Goal: Information Seeking & Learning: Learn about a topic

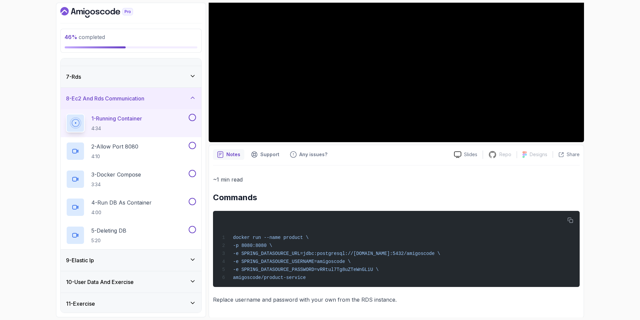
scroll to position [131, 0]
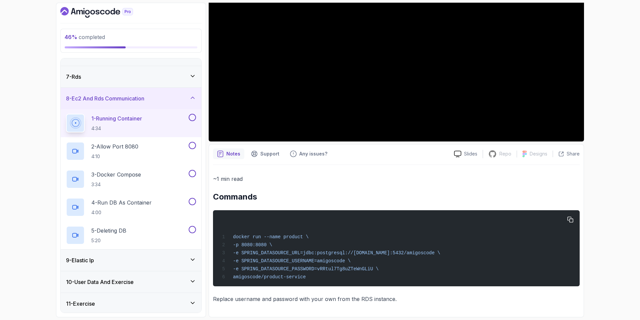
drag, startPoint x: 375, startPoint y: 267, endPoint x: 223, endPoint y: 259, distance: 151.9
click at [223, 259] on div "docker run --name product \ -p 8080:8080 \ -e SPRING_DATASOURCE_URL=jdbc:postgr…" at bounding box center [396, 248] width 356 height 68
copy code "-e SPRING_DATASOURCE_USERNAME=amigoscode \ -e SPRING_DATASOURCE_PASSWORD=vRRtul…"
drag, startPoint x: 265, startPoint y: 273, endPoint x: 259, endPoint y: 263, distance: 11.5
click at [265, 273] on div "docker run --name product \ -p 8080:8080 \ -e SPRING_DATASOURCE_URL=jdbc:postgr…" at bounding box center [396, 248] width 356 height 68
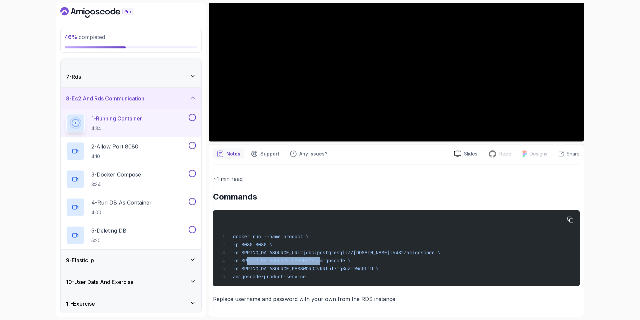
drag, startPoint x: 247, startPoint y: 260, endPoint x: 312, endPoint y: 260, distance: 65.3
click at [312, 260] on span "-e SPRING_DATASOURCE_USERNAME=amigoscode \" at bounding box center [292, 260] width 118 height 5
copy span "SPRING_DATASOURCE_USERNAME"
drag, startPoint x: 246, startPoint y: 266, endPoint x: 310, endPoint y: 269, distance: 64.4
click at [311, 269] on span "-e SPRING_DATASOURCE_PASSWORD=vRRtul7Tg8uZTeWnGLiU \" at bounding box center [306, 268] width 146 height 5
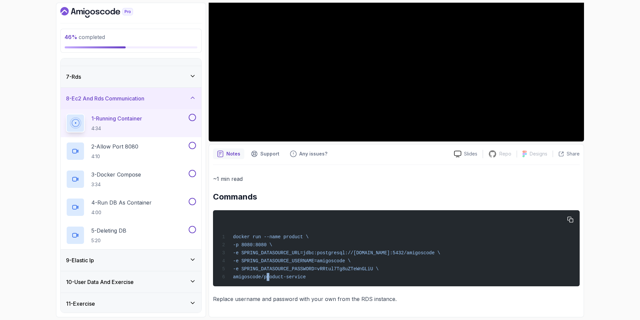
drag, startPoint x: 308, startPoint y: 268, endPoint x: 261, endPoint y: 275, distance: 47.8
click at [266, 277] on span "amigoscode/product-service" at bounding box center [269, 276] width 73 height 5
drag, startPoint x: 245, startPoint y: 267, endPoint x: 312, endPoint y: 269, distance: 66.4
click at [312, 269] on span "-e SPRING_DATASOURCE_PASSWORD=vRRtul7Tg8uZTeWnGLiU \" at bounding box center [306, 268] width 146 height 5
copy span "SPRING_DATASOURCE_PASSWORD"
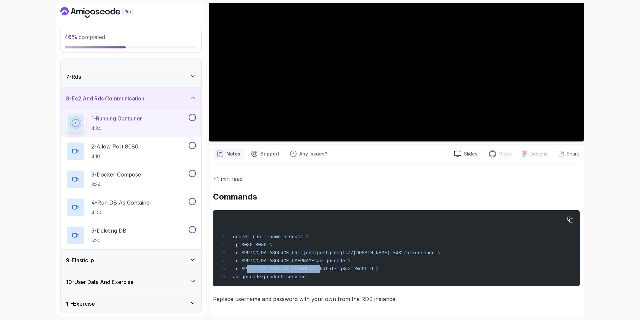
copy span "SPRING_DATASOURCE_PASSWORD"
click at [568, 218] on icon "button" at bounding box center [570, 220] width 6 height 6
drag, startPoint x: 302, startPoint y: 251, endPoint x: 341, endPoint y: 251, distance: 39.3
click at [348, 253] on span "-e SPRING_DATASOURCE_URL=jdbc:postgresql://[DOMAIN_NAME]:5432/amigoscode \" at bounding box center [336, 252] width 207 height 5
copy span "jdbc:postgresql://"
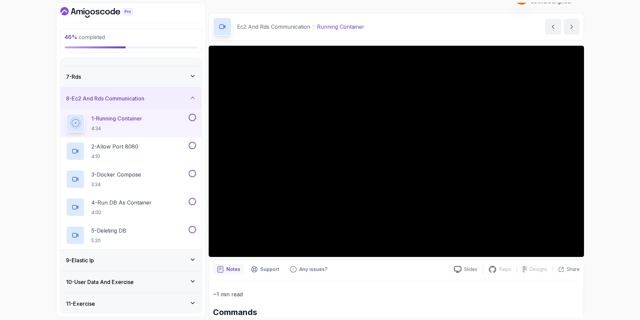
scroll to position [0, 0]
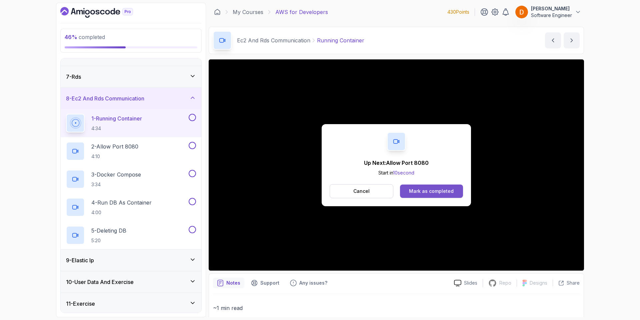
click at [430, 194] on div "Mark as completed" at bounding box center [431, 191] width 45 height 7
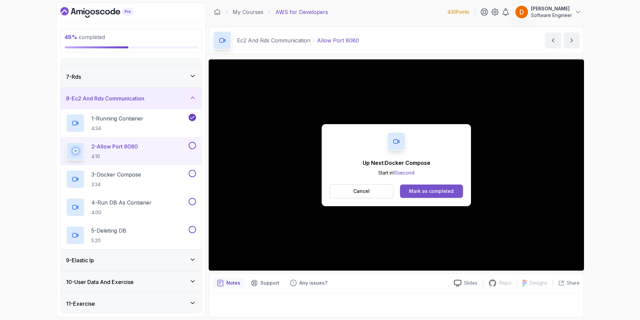
click at [437, 194] on div "Mark as completed" at bounding box center [431, 191] width 45 height 7
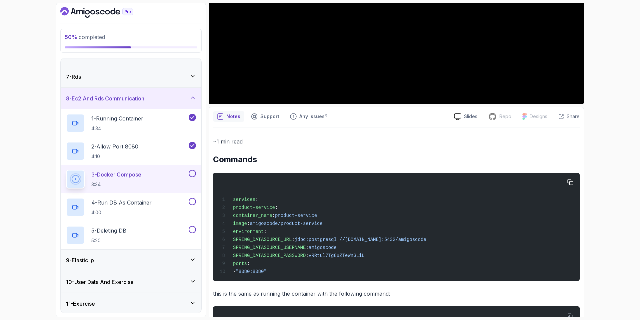
scroll to position [167, 0]
click at [571, 179] on icon "button" at bounding box center [570, 182] width 6 height 6
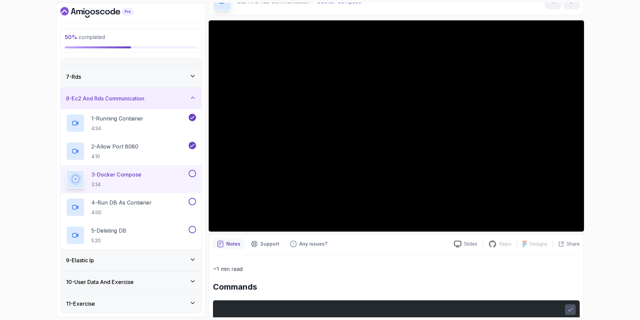
scroll to position [0, 0]
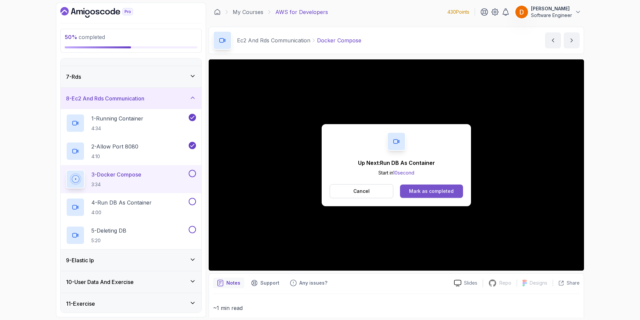
click at [434, 190] on div "Mark as completed" at bounding box center [431, 191] width 45 height 7
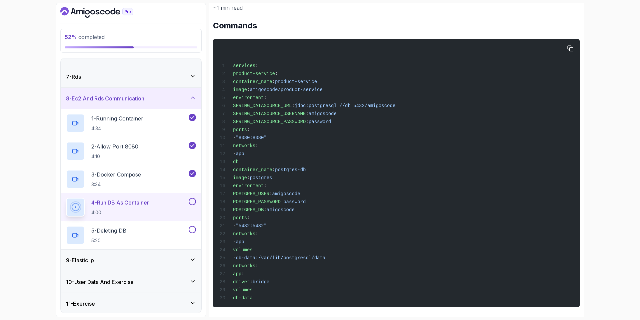
scroll to position [314, 0]
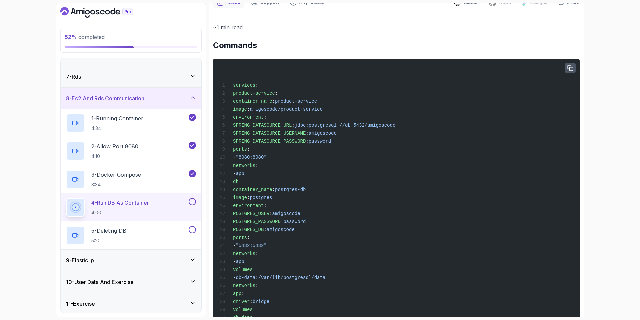
click at [573, 67] on icon "button" at bounding box center [570, 68] width 6 height 6
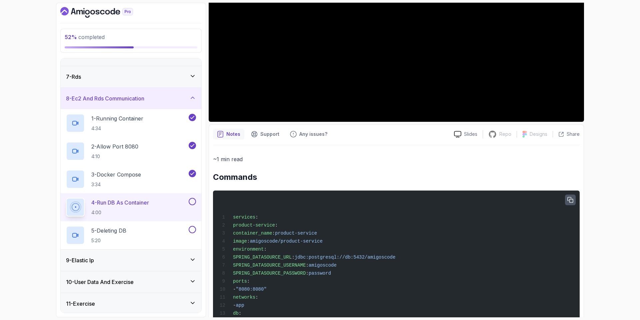
scroll to position [147, 0]
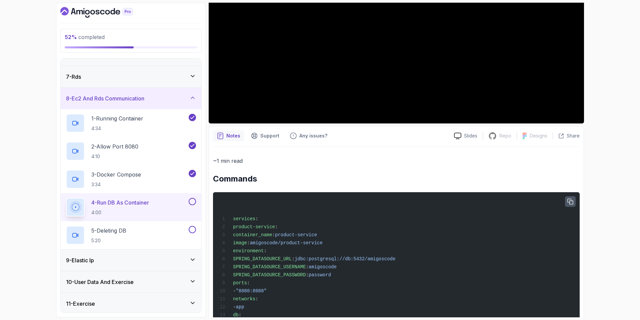
click at [568, 205] on button "button" at bounding box center [570, 201] width 11 height 11
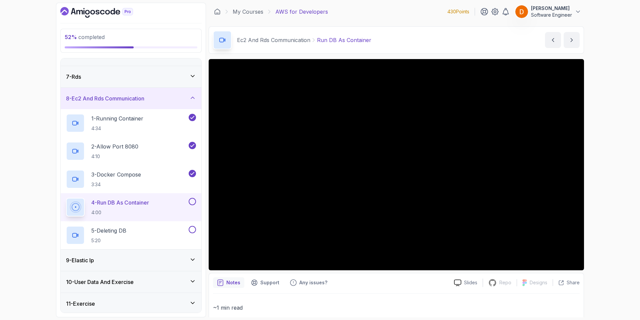
scroll to position [0, 0]
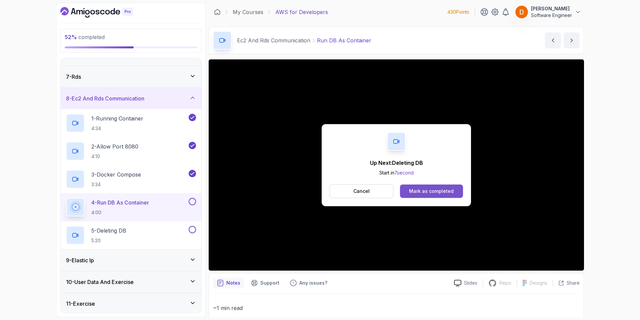
click at [439, 192] on div "Mark as completed" at bounding box center [431, 191] width 45 height 7
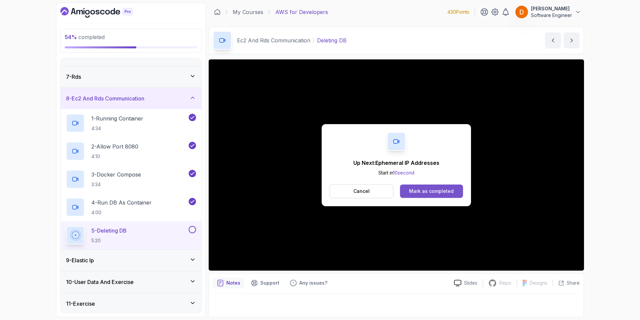
click at [448, 192] on div "Mark as completed" at bounding box center [431, 191] width 45 height 7
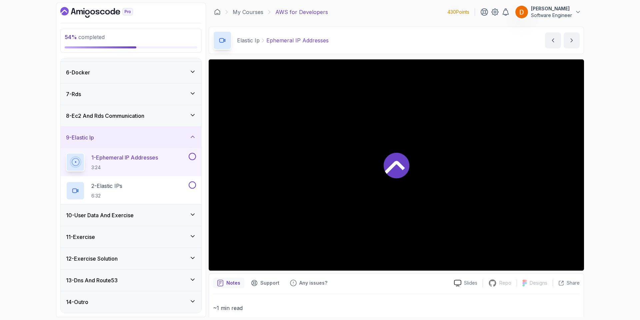
scroll to position [105, 0]
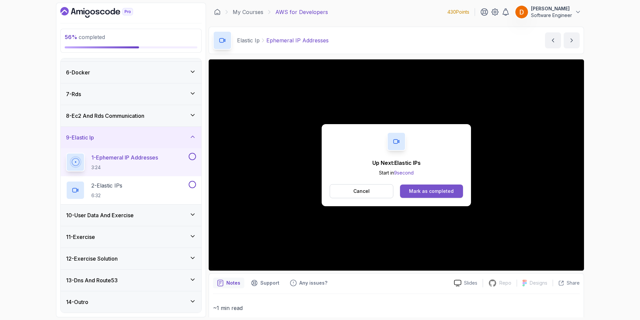
click at [435, 189] on div "Mark as completed" at bounding box center [431, 191] width 45 height 7
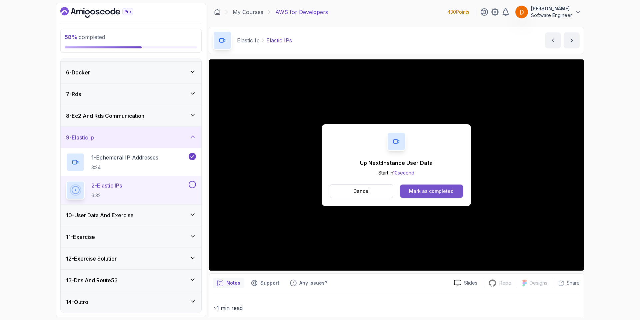
click at [433, 190] on div "Mark as completed" at bounding box center [431, 191] width 45 height 7
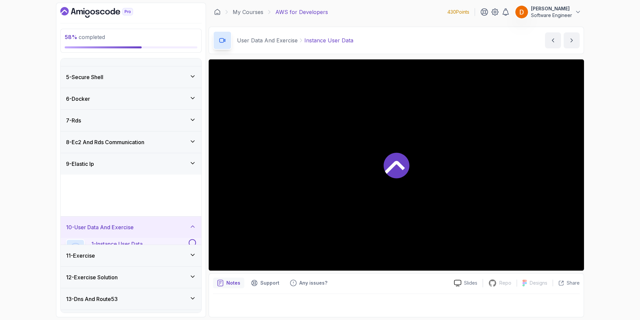
scroll to position [77, 0]
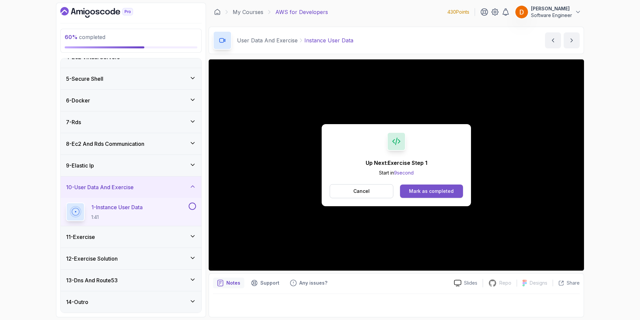
click at [449, 188] on div "Mark as completed" at bounding box center [431, 191] width 45 height 7
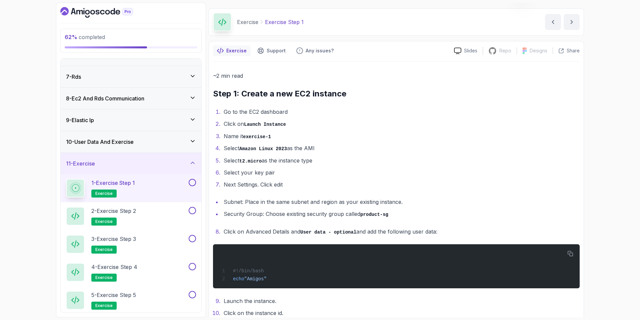
scroll to position [67, 0]
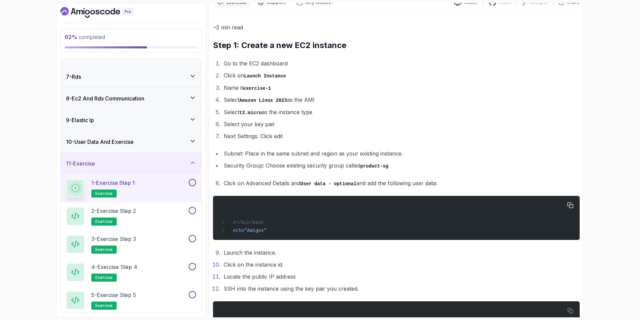
drag, startPoint x: 269, startPoint y: 230, endPoint x: 222, endPoint y: 223, distance: 47.5
click at [222, 223] on div "#!/bin/bash echo "Amigos"" at bounding box center [396, 218] width 356 height 36
copy code "#!/bin/bash echo "Amigos""
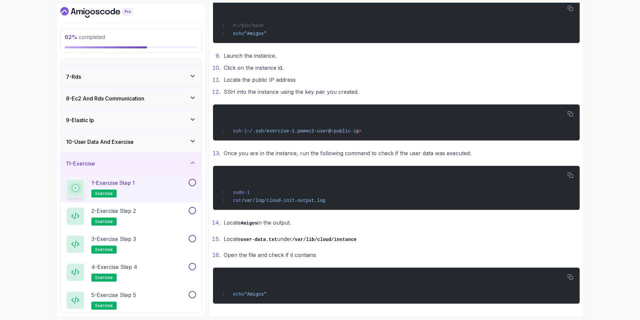
scroll to position [265, 0]
drag, startPoint x: 234, startPoint y: 127, endPoint x: 375, endPoint y: 129, distance: 141.3
click at [383, 130] on div "ssh -i ~/.ssh/exercise-1.pem ec2-user@ < public-i p >" at bounding box center [396, 122] width 356 height 28
copy span "ssh -i ~/.ssh/exercise-1.pem ec2-user@ < public-i p >"
click at [569, 113] on icon "button" at bounding box center [570, 113] width 5 height 5
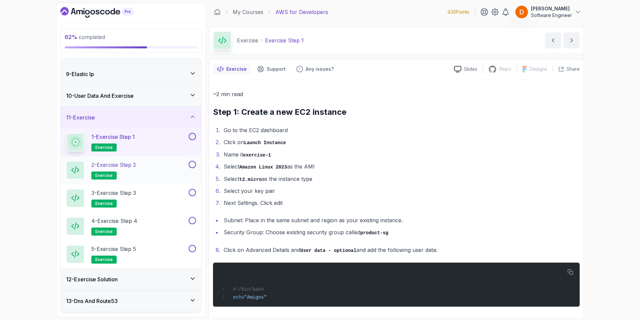
scroll to position [189, 0]
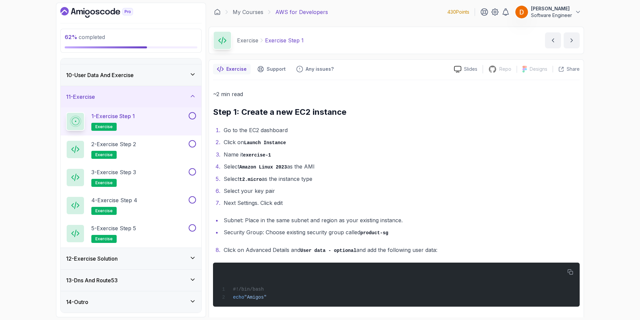
click at [101, 263] on div "12 - Exercise Solution" at bounding box center [131, 258] width 141 height 21
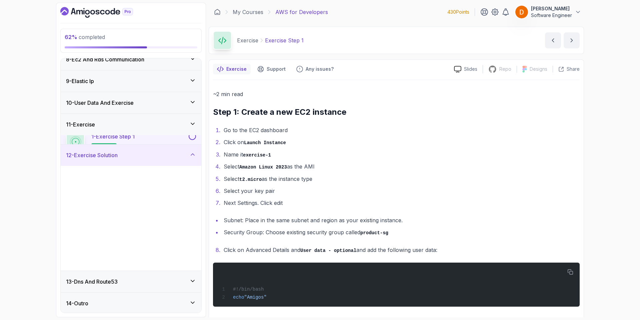
scroll to position [161, 0]
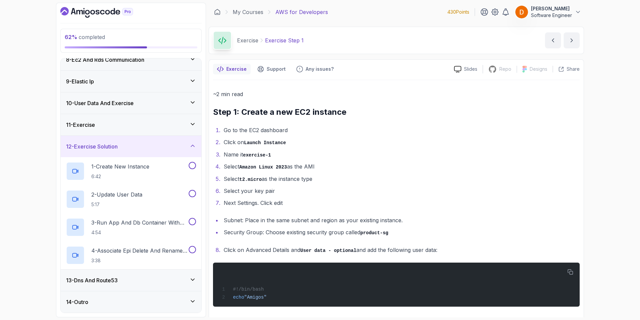
click at [129, 147] on div "12 - Exercise Solution" at bounding box center [131, 146] width 130 height 8
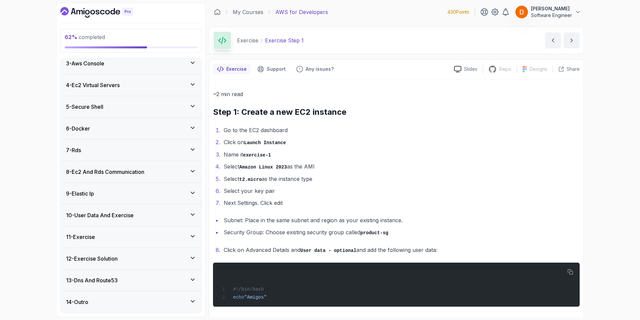
scroll to position [49, 0]
click at [123, 261] on div "12 - Exercise Solution" at bounding box center [131, 258] width 130 height 8
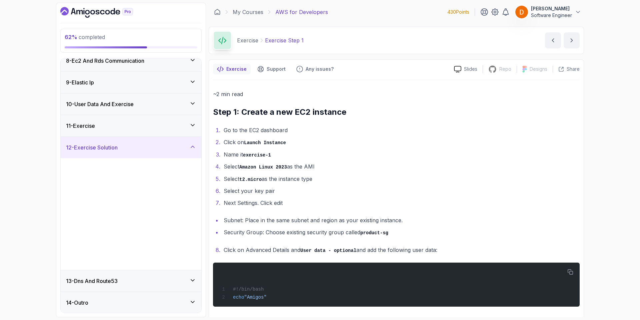
scroll to position [161, 0]
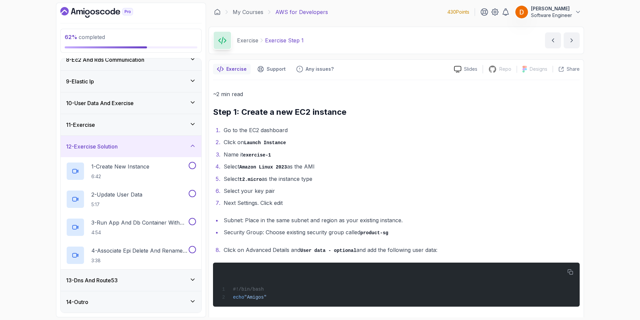
click at [146, 130] on div "11 - Exercise" at bounding box center [131, 124] width 141 height 21
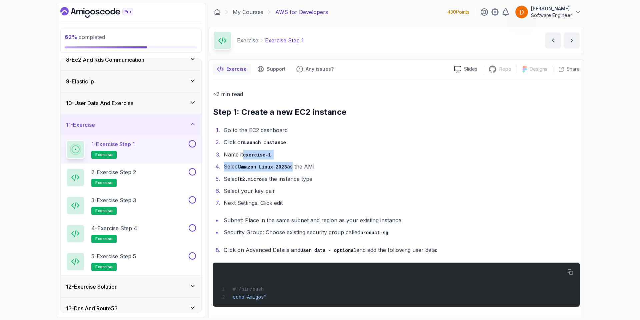
drag, startPoint x: 246, startPoint y: 154, endPoint x: 263, endPoint y: 152, distance: 17.2
click at [286, 159] on li "Name it exercise-1" at bounding box center [401, 155] width 358 height 10
copy code "exercise-1"
drag, startPoint x: 264, startPoint y: 300, endPoint x: 226, endPoint y: 289, distance: 39.6
click at [225, 289] on code "#!/bin/bash echo "Amigos"" at bounding box center [243, 292] width 47 height 13
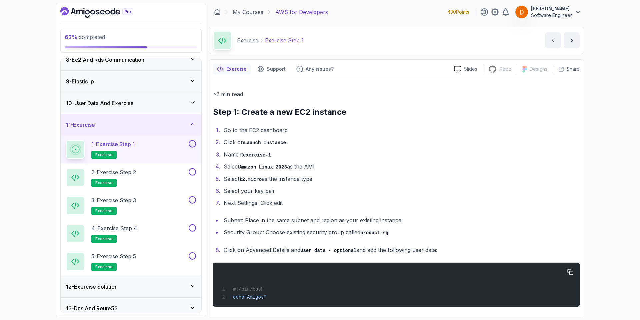
click at [273, 298] on div "#!/bin/bash echo "Amigos"" at bounding box center [396, 284] width 356 height 36
drag, startPoint x: 273, startPoint y: 298, endPoint x: 220, endPoint y: 280, distance: 56.0
click at [220, 280] on div "#!/bin/bash echo "Amigos"" at bounding box center [396, 284] width 356 height 36
copy code "#!/bin/bash echo "Amigos""
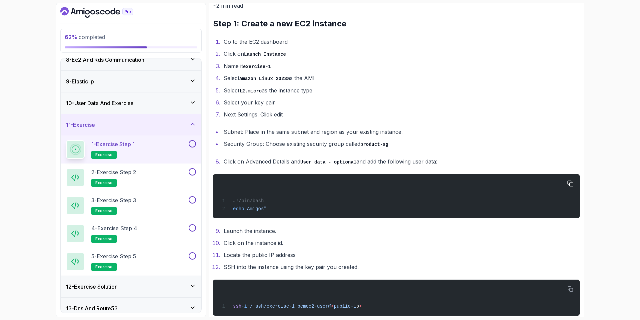
scroll to position [133, 0]
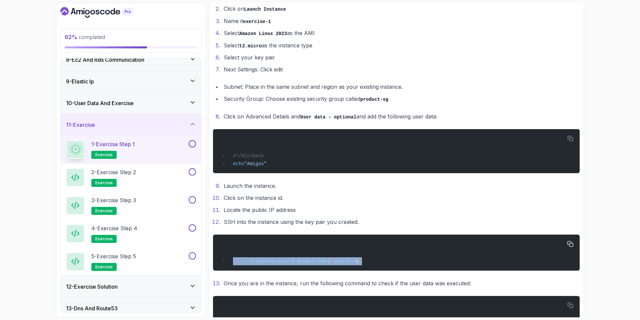
drag, startPoint x: 233, startPoint y: 264, endPoint x: 322, endPoint y: 254, distance: 90.3
click at [378, 260] on div "ssh -i ~/.ssh/exercise-1.pem ec2-user@ < public-i p >" at bounding box center [396, 252] width 356 height 28
copy span "ssh -i ~/.ssh/exercise-1.pem ec2-user@ < public-i p >"
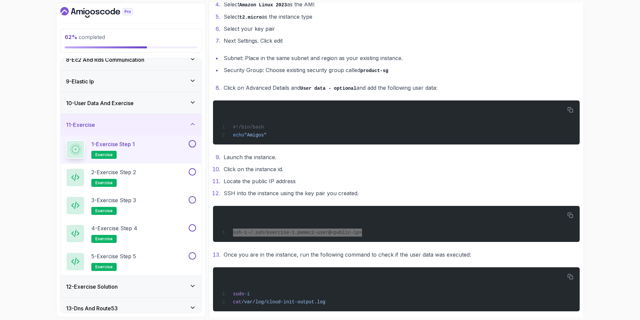
scroll to position [233, 0]
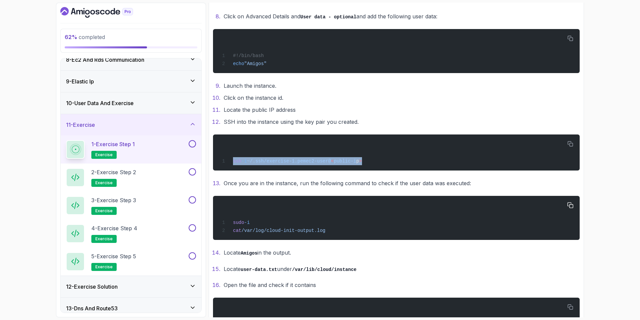
drag, startPoint x: 232, startPoint y: 229, endPoint x: 307, endPoint y: 233, distance: 74.8
click at [322, 230] on div "sudo -i cat /var/log/cloud-init-output.log" at bounding box center [396, 218] width 356 height 36
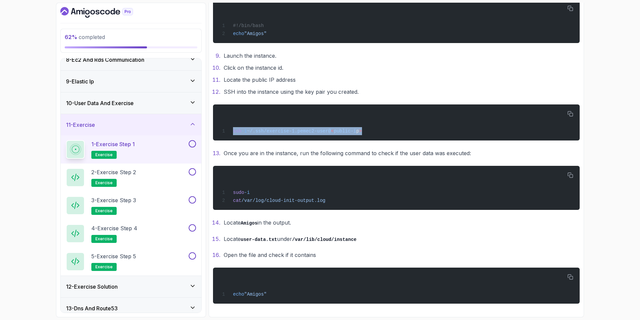
click at [194, 147] on button at bounding box center [192, 143] width 7 height 7
click at [159, 175] on div "2 - Exercise Step 2 exercise" at bounding box center [126, 177] width 121 height 19
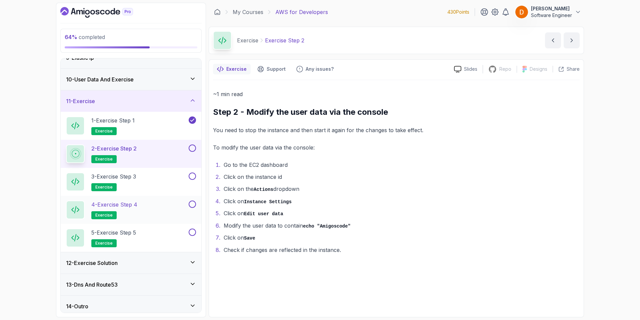
scroll to position [189, 0]
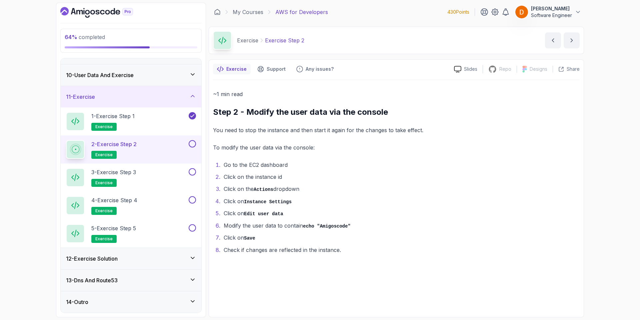
click at [145, 279] on div "13 - Dns And Route53" at bounding box center [131, 280] width 130 height 8
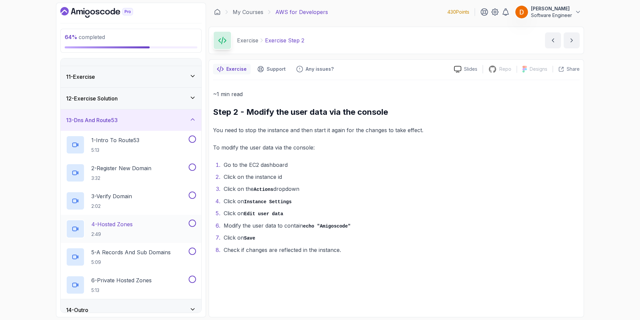
scroll to position [217, 0]
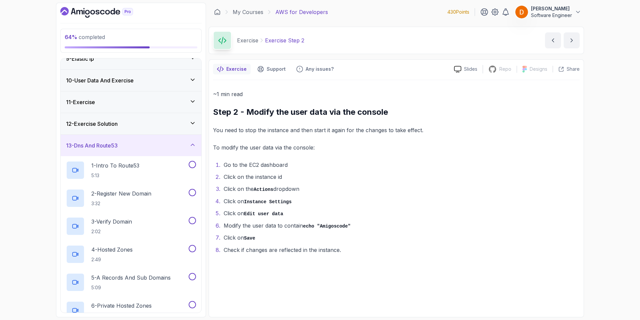
click at [164, 143] on div "13 - Dns And Route53" at bounding box center [131, 145] width 130 height 8
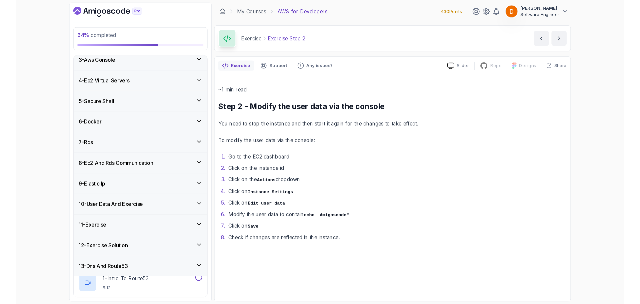
scroll to position [49, 0]
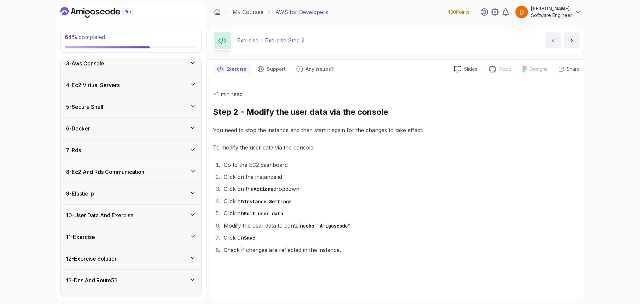
click at [96, 18] on div "64 % completed 1 - Intro 2 - Understanding Aws 3 - Aws Console 4 - Ec2 Virtual …" at bounding box center [131, 152] width 150 height 298
click at [95, 10] on icon "Dashboard" at bounding box center [96, 12] width 73 height 11
